Goal: Task Accomplishment & Management: Complete application form

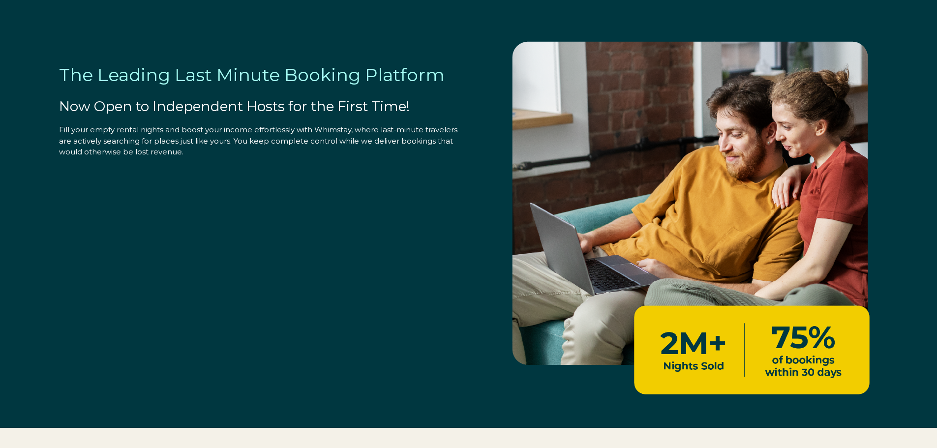
select select "US"
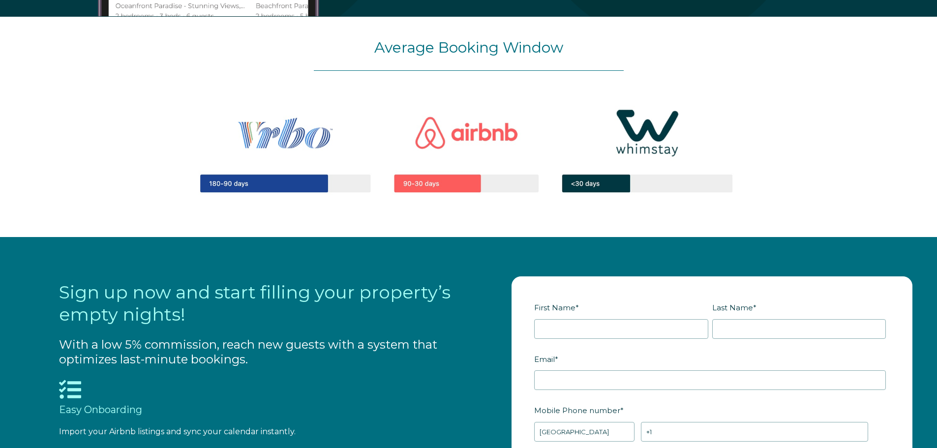
scroll to position [1082, 0]
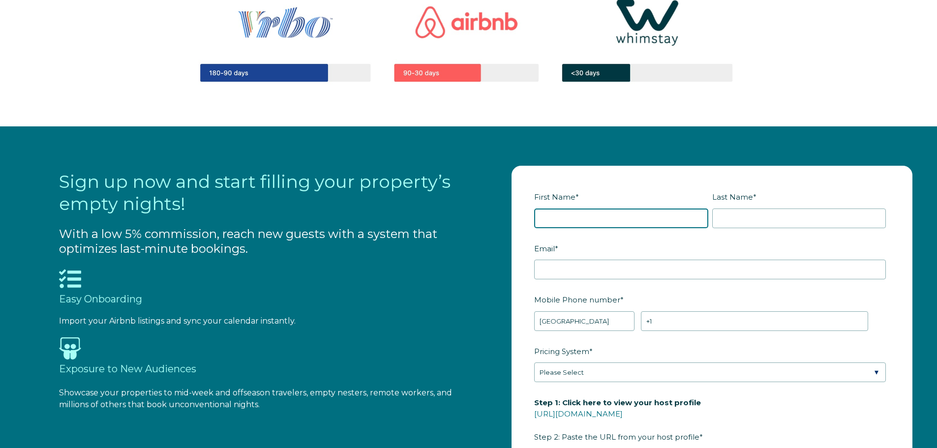
click at [580, 224] on input "First Name *" at bounding box center [621, 218] width 174 height 20
type input "[PERSON_NAME]"
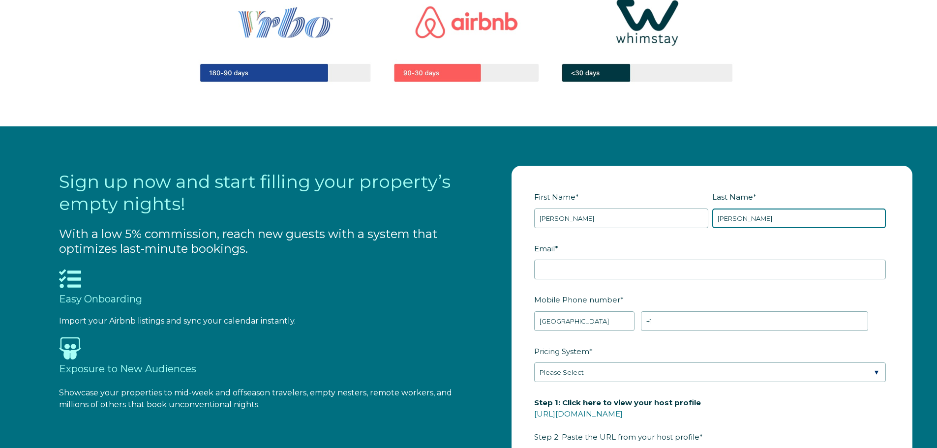
type input "[PERSON_NAME]"
click at [569, 280] on fieldset "Email *" at bounding box center [711, 266] width 355 height 52
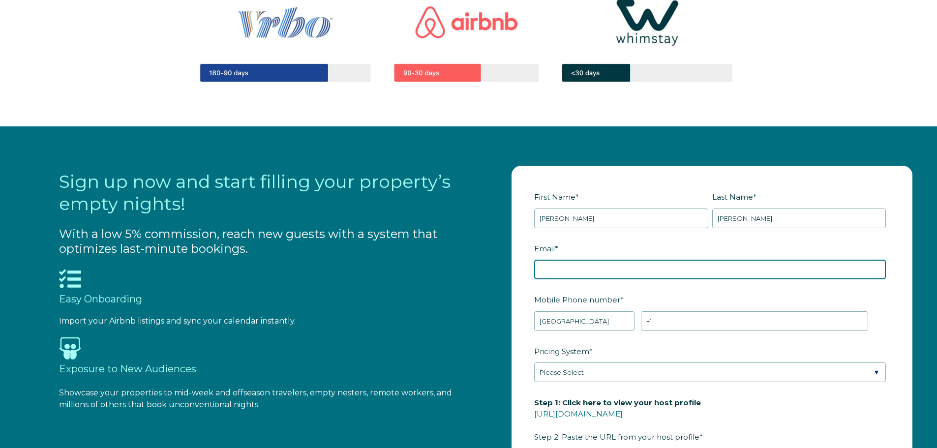
click at [569, 275] on input "Email *" at bounding box center [710, 270] width 352 height 20
type input "C"
type input "[EMAIL_ADDRESS][DOMAIN_NAME]"
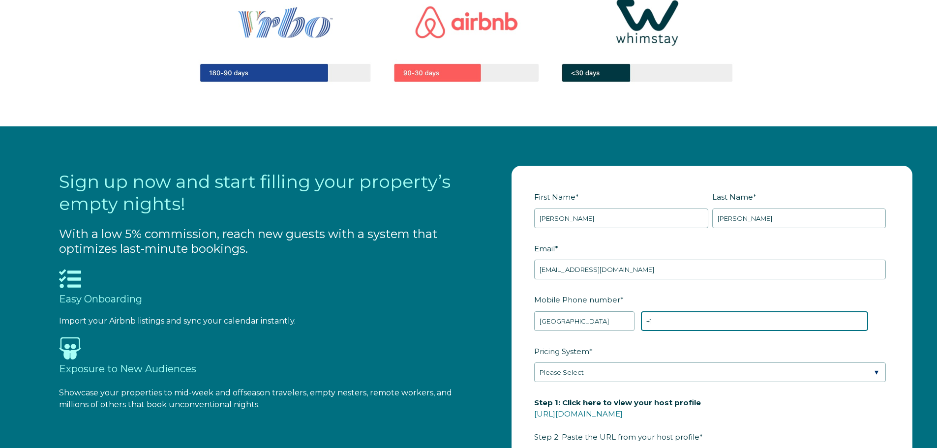
click at [672, 319] on input "+1" at bounding box center [754, 321] width 227 height 20
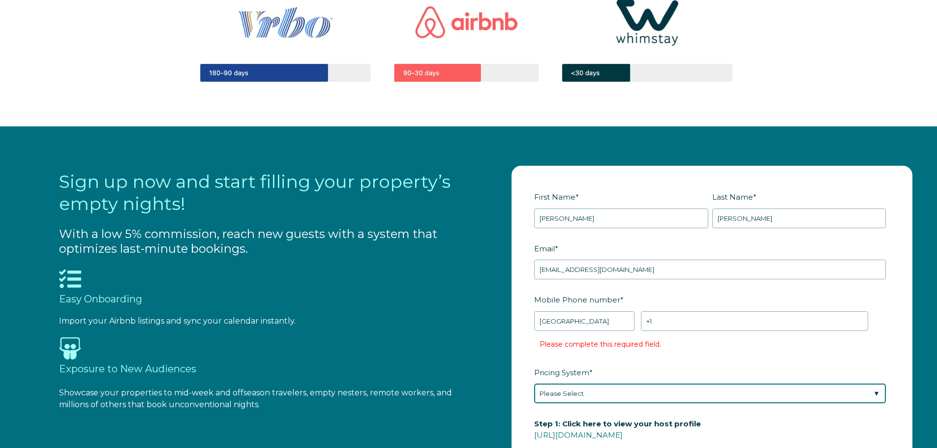
click at [596, 378] on div "Pricing System * Please Select Manual Airbnb Smart Pricing PriceLabs Wheelhouse…" at bounding box center [711, 384] width 355 height 40
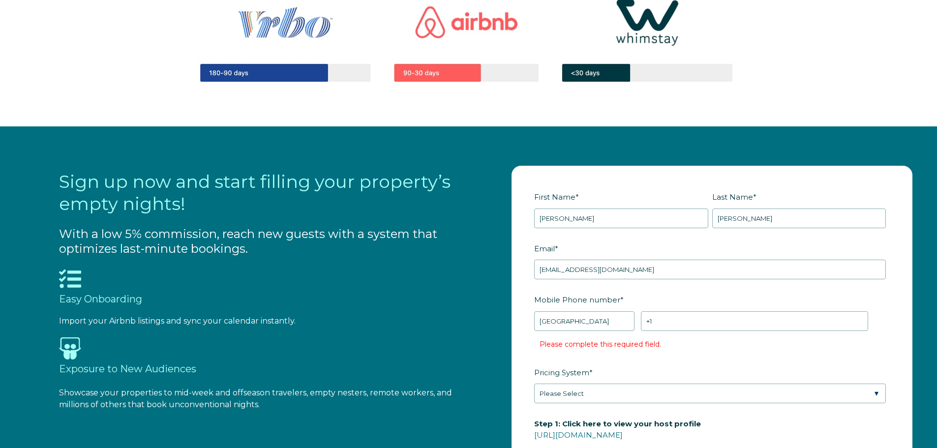
click at [480, 314] on div "Sign up now and start filling your property’s empty nights! With a low 5% commi…" at bounding box center [490, 405] width 863 height 478
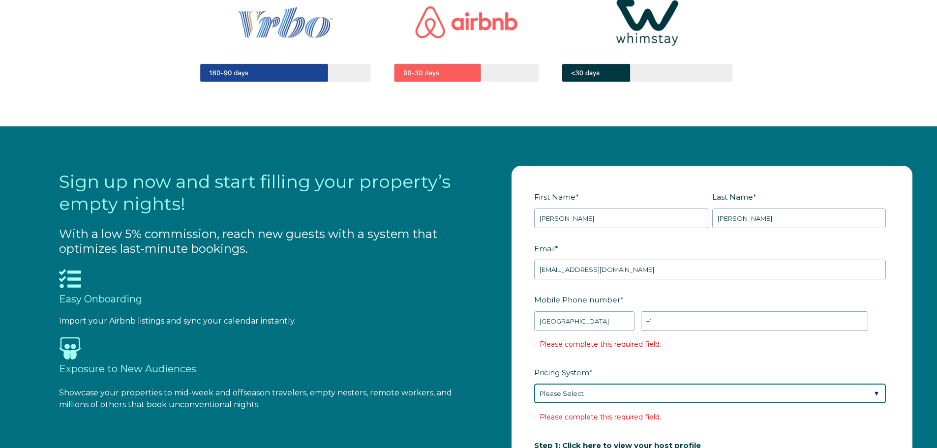
click at [565, 394] on select "Please Select Manual Airbnb Smart Pricing PriceLabs Wheelhouse Beyond Pricing 3…" at bounding box center [710, 393] width 352 height 20
select select "Manual"
click at [534, 383] on select "Please Select Manual Airbnb Smart Pricing PriceLabs Wheelhouse Beyond Pricing 3…" at bounding box center [710, 393] width 352 height 20
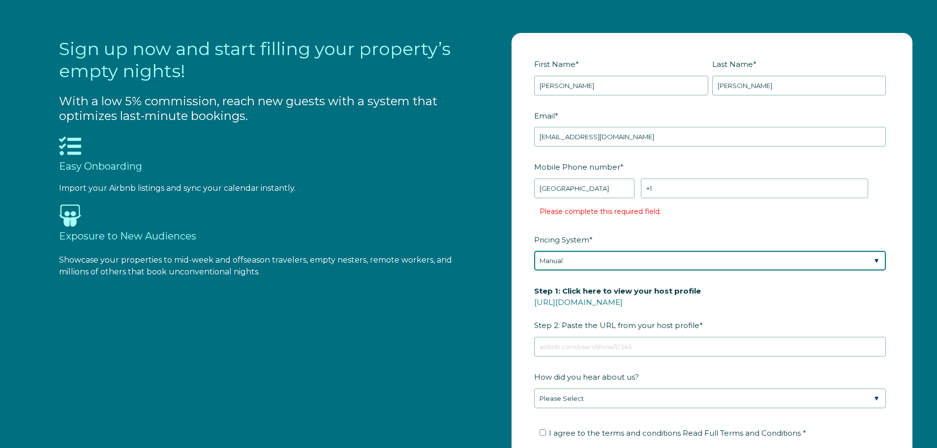
scroll to position [1229, 0]
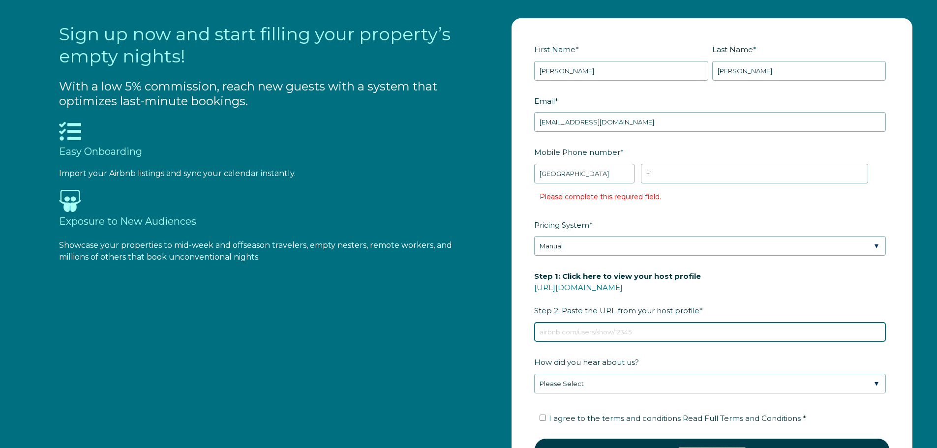
click at [564, 334] on input "Step 1: Click here to view your host profile [URL][DOMAIN_NAME] Step 2: Paste t…" at bounding box center [710, 332] width 352 height 20
paste input "[URL][DOMAIN_NAME]"
type input "[URL][DOMAIN_NAME]"
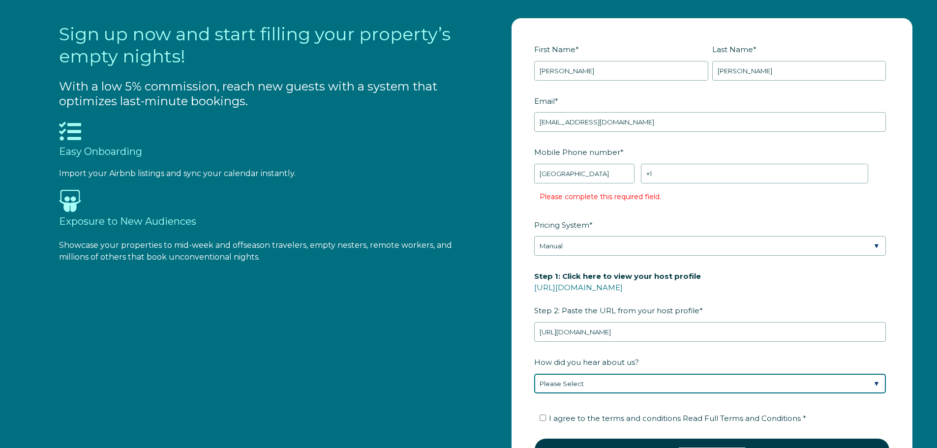
click at [585, 382] on select "Please Select Found Whimstay through a Google search Direct outreach from a Whi…" at bounding box center [710, 384] width 352 height 20
select select "Whimstay Sales"
click at [534, 374] on select "Please Select Found Whimstay through a Google search Direct outreach from a Whi…" at bounding box center [710, 384] width 352 height 20
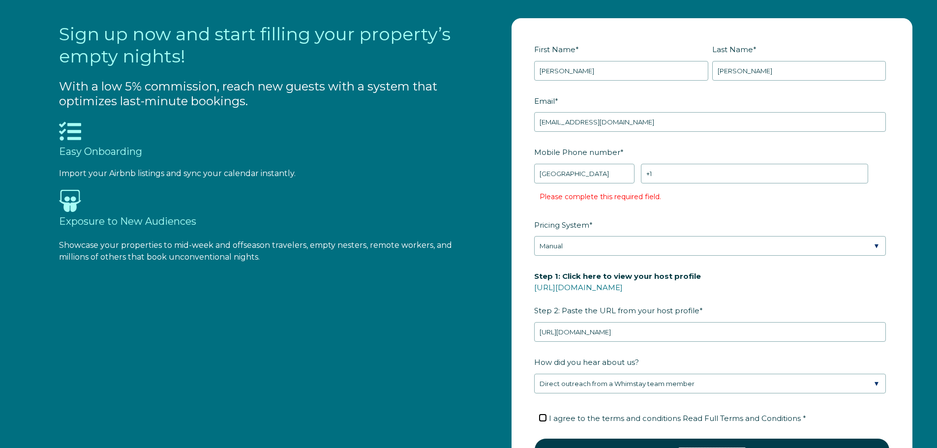
click at [544, 418] on input "I agree to the terms and conditions Read Full Terms and Conditions *" at bounding box center [542, 417] width 6 height 6
checkbox input "true"
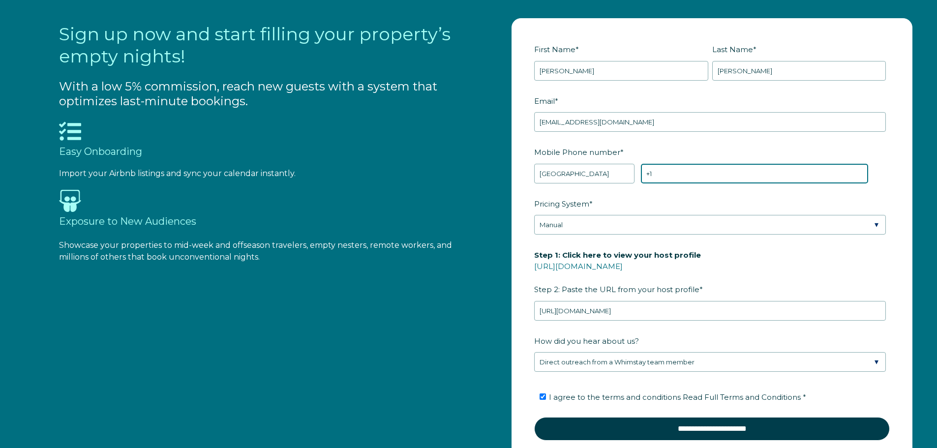
click at [684, 183] on input "+1" at bounding box center [754, 174] width 227 height 20
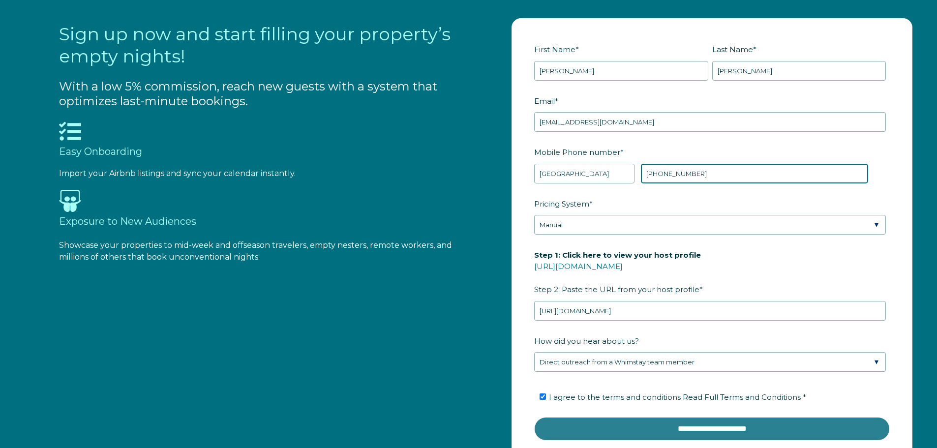
type input "[PHONE_NUMBER]"
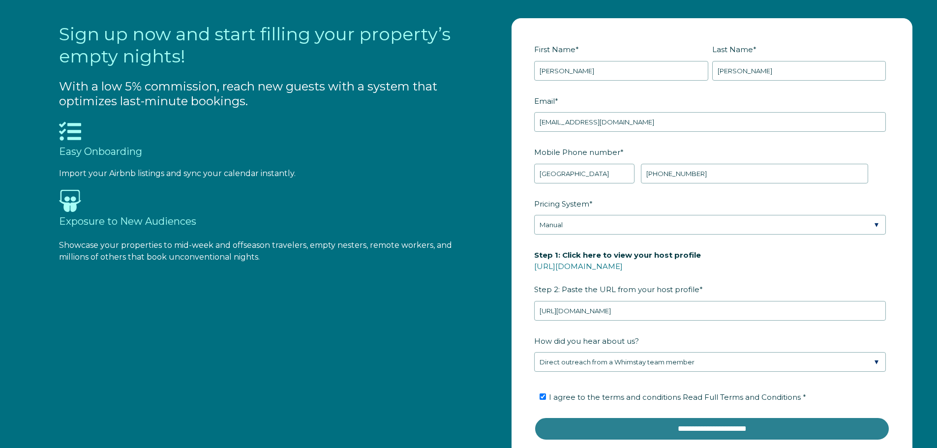
click at [697, 430] on input "**********" at bounding box center [711, 429] width 355 height 24
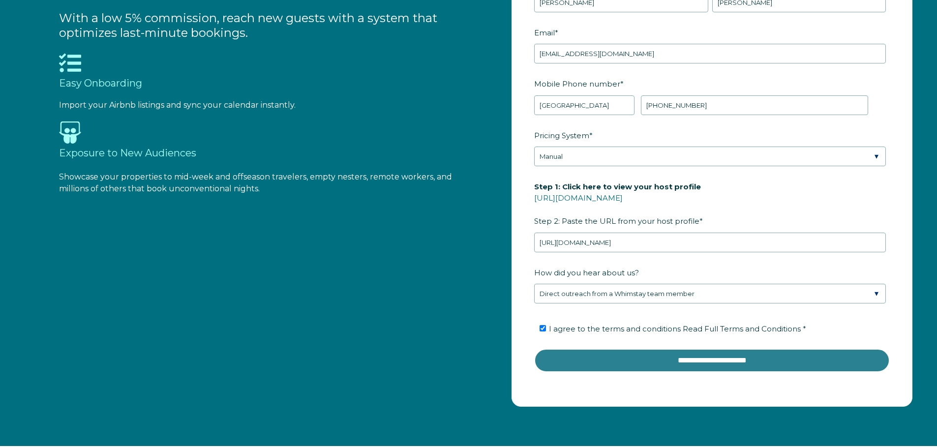
scroll to position [1377, 0]
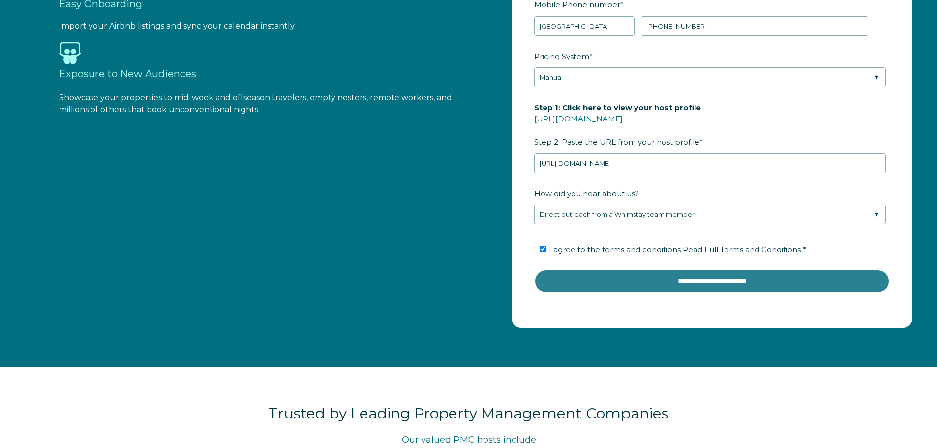
click at [706, 284] on input "**********" at bounding box center [711, 281] width 355 height 24
